Goal: Transaction & Acquisition: Purchase product/service

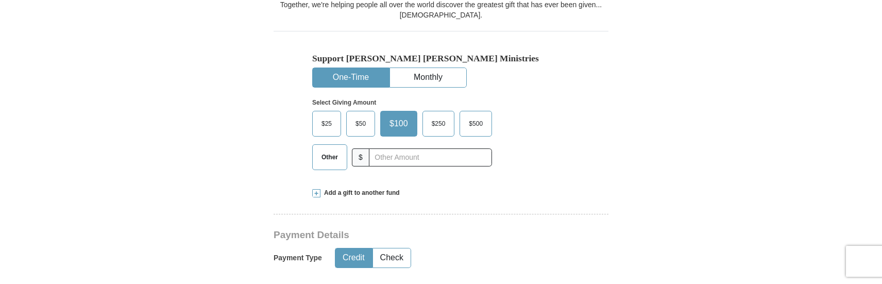
scroll to position [309, 0]
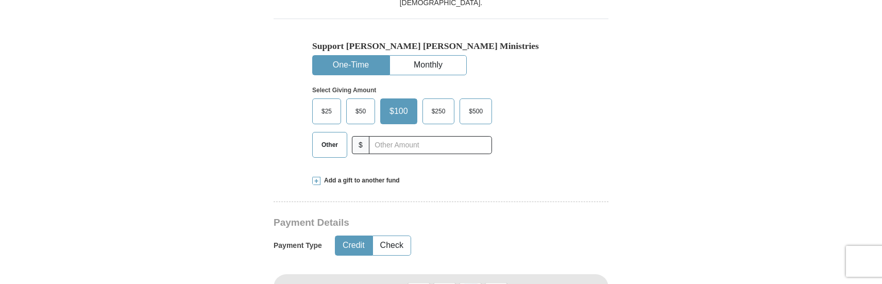
click at [357, 114] on span "$50" at bounding box center [360, 111] width 21 height 15
click at [0, 0] on input "$50" at bounding box center [0, 0] width 0 height 0
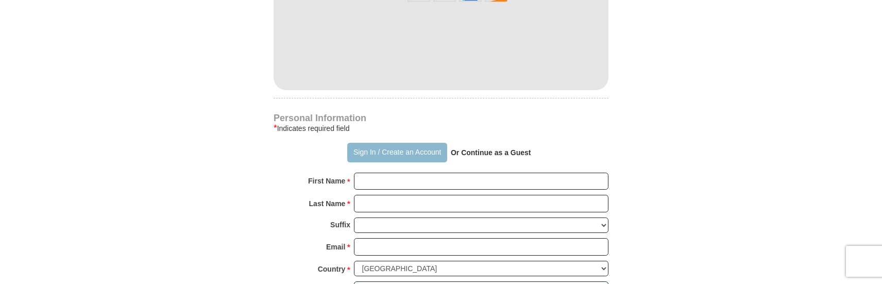
scroll to position [618, 0]
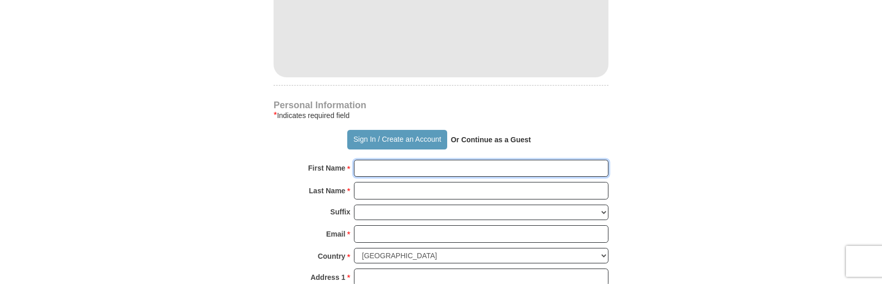
click at [393, 171] on input "First Name *" at bounding box center [481, 169] width 255 height 18
type input "[PERSON_NAME]"
click at [370, 193] on input "Last Name *" at bounding box center [481, 191] width 255 height 18
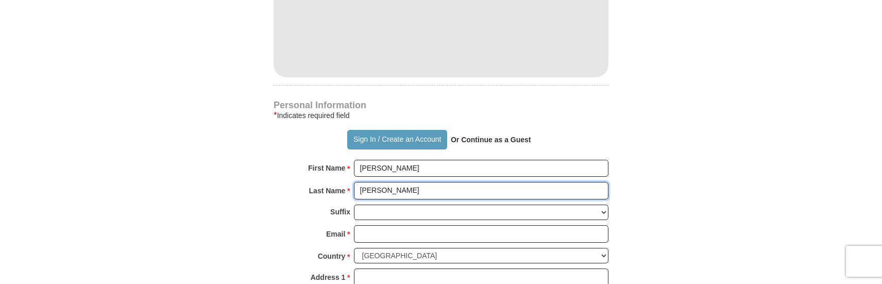
type input "[PERSON_NAME]"
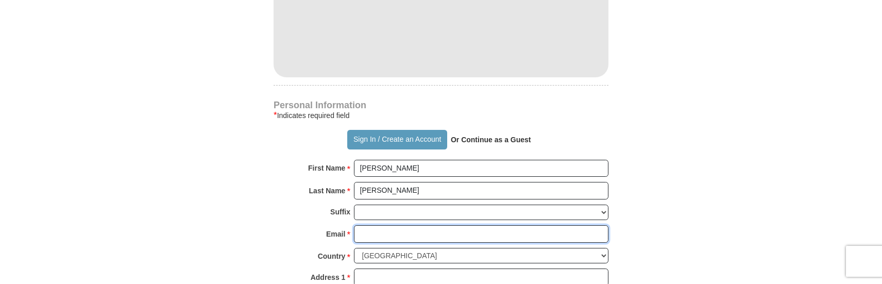
click at [385, 235] on input "Email *" at bounding box center [481, 234] width 255 height 18
type input "[EMAIL_ADDRESS][DOMAIN_NAME]"
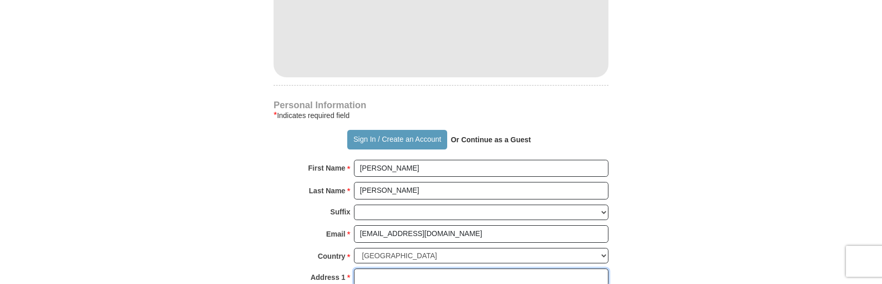
type input "[STREET_ADDRESS]"
type input "Avondale"
select select "AZ"
type input "85392"
type input "7737936362"
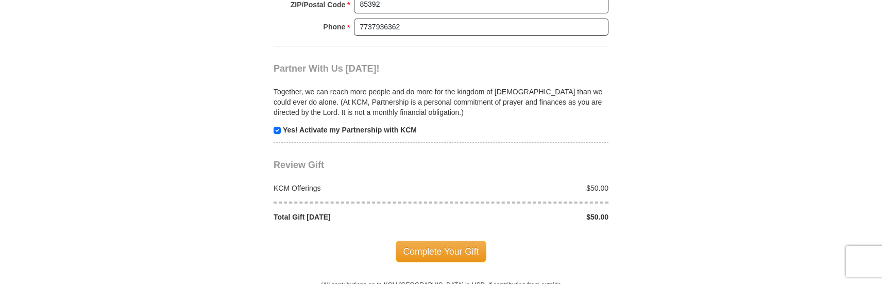
scroll to position [1031, 0]
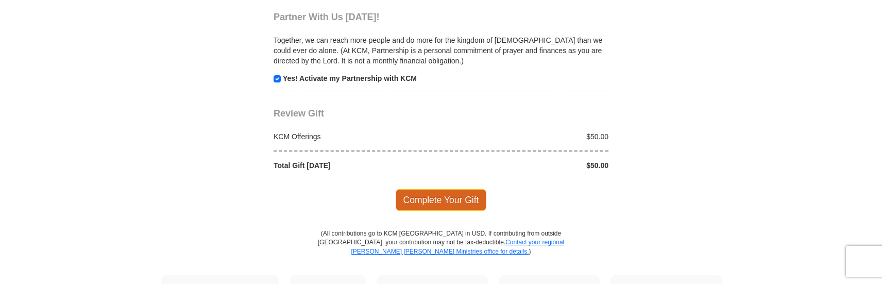
click at [440, 194] on span "Complete Your Gift" at bounding box center [441, 200] width 91 height 22
